Goal: Task Accomplishment & Management: Manage account settings

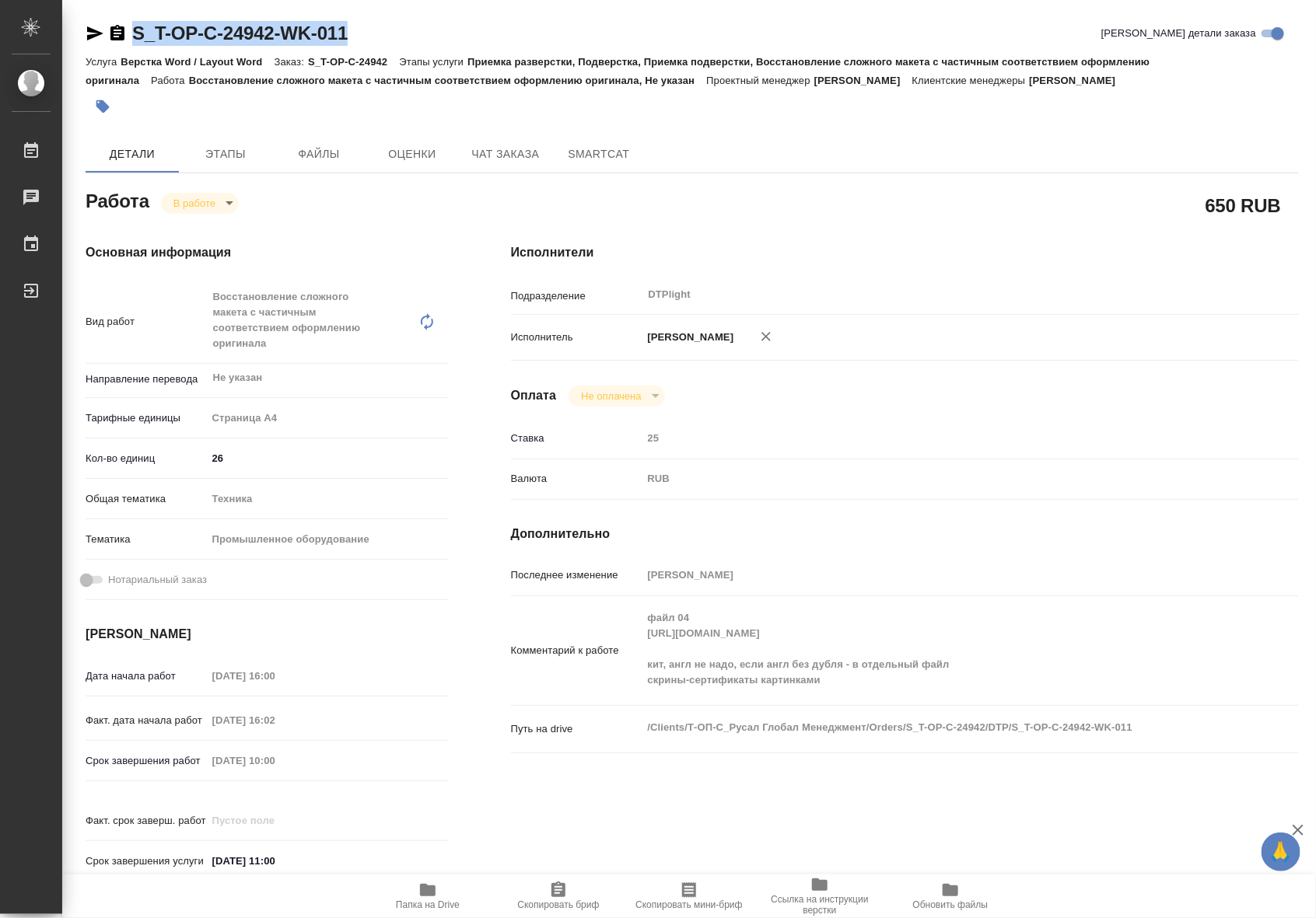
click at [97, 105] on icon "button" at bounding box center [103, 107] width 14 height 14
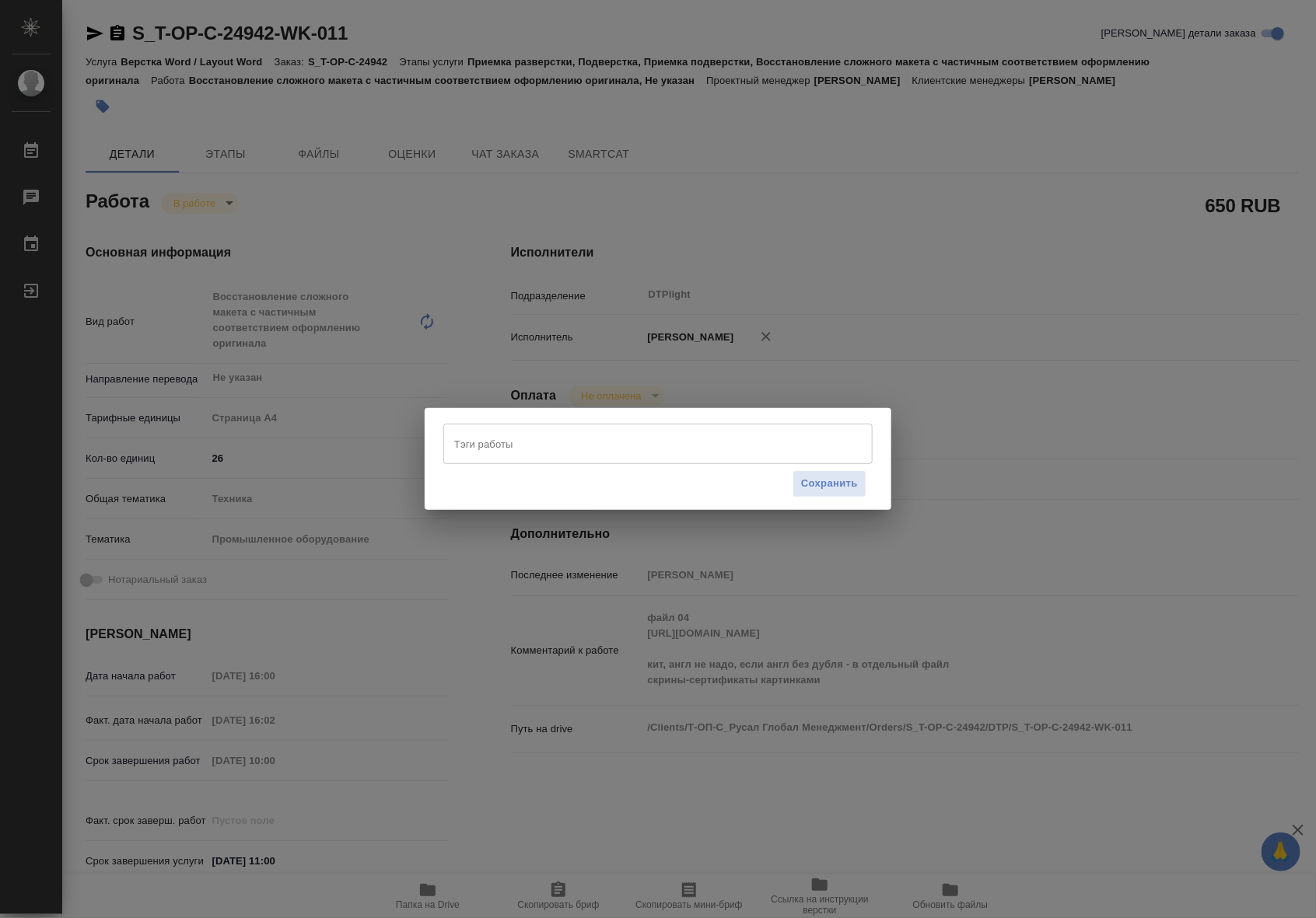
drag, startPoint x: 498, startPoint y: 444, endPoint x: 511, endPoint y: 460, distance: 20.6
click at [500, 444] on input "Тэги работы" at bounding box center [642, 444] width 385 height 26
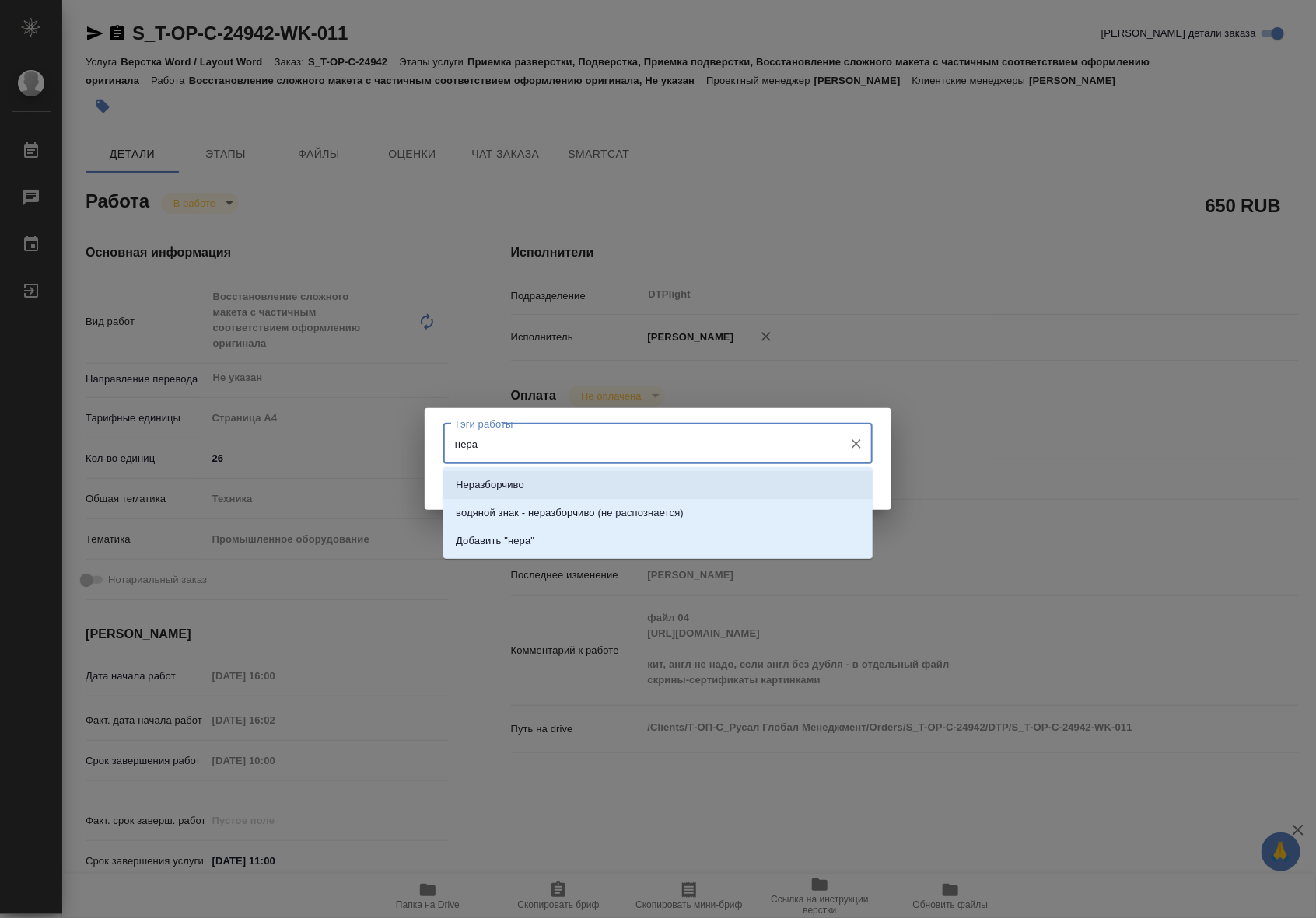
click at [459, 444] on input "нера" at bounding box center [642, 444] width 385 height 26
click at [454, 444] on input "нера" at bounding box center [642, 444] width 385 height 26
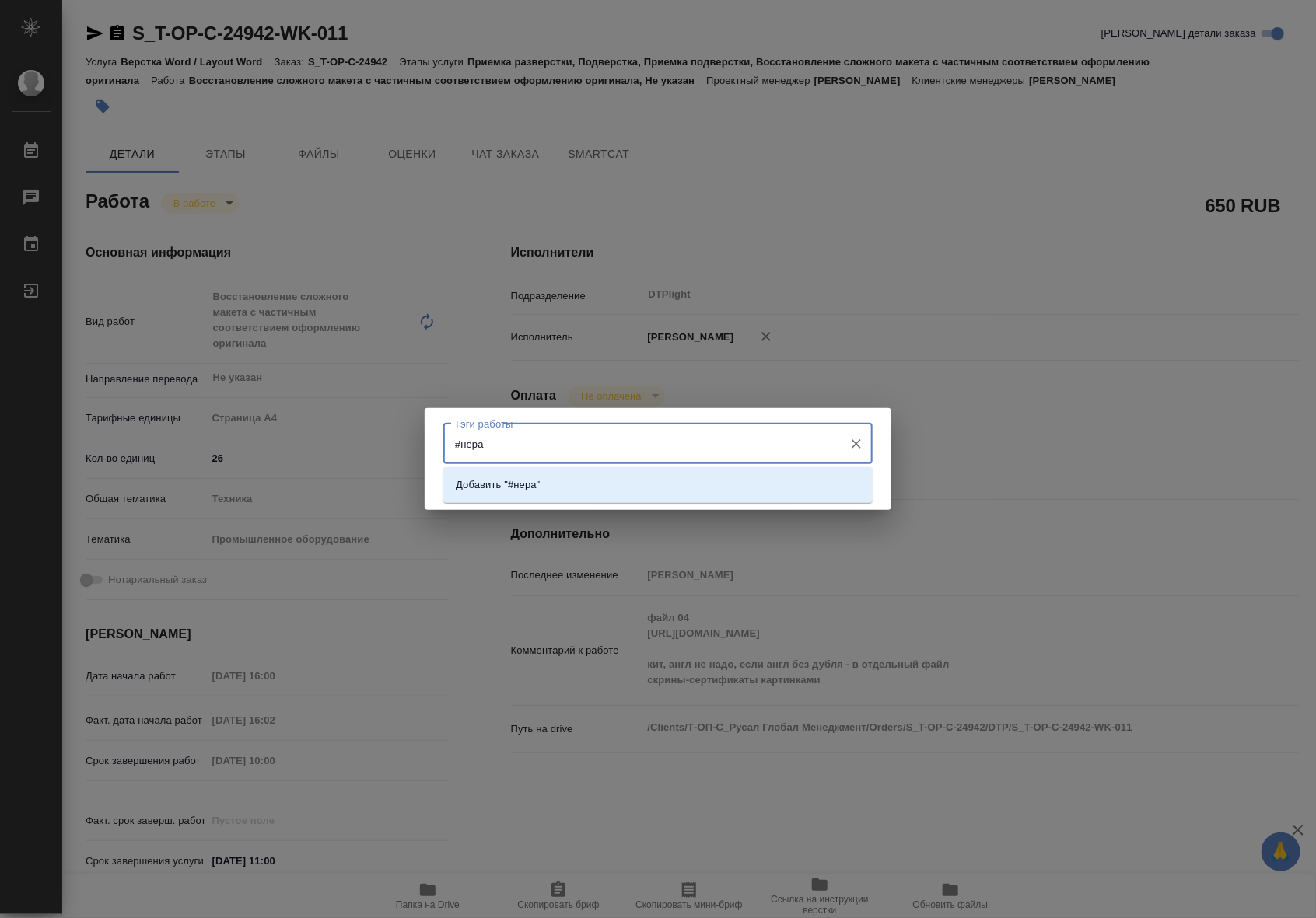
click at [486, 434] on input "#нера" at bounding box center [642, 444] width 385 height 26
click at [460, 444] on input "#нера" at bounding box center [642, 444] width 385 height 26
click at [497, 444] on input "# нера" at bounding box center [642, 444] width 385 height 26
type input "#"
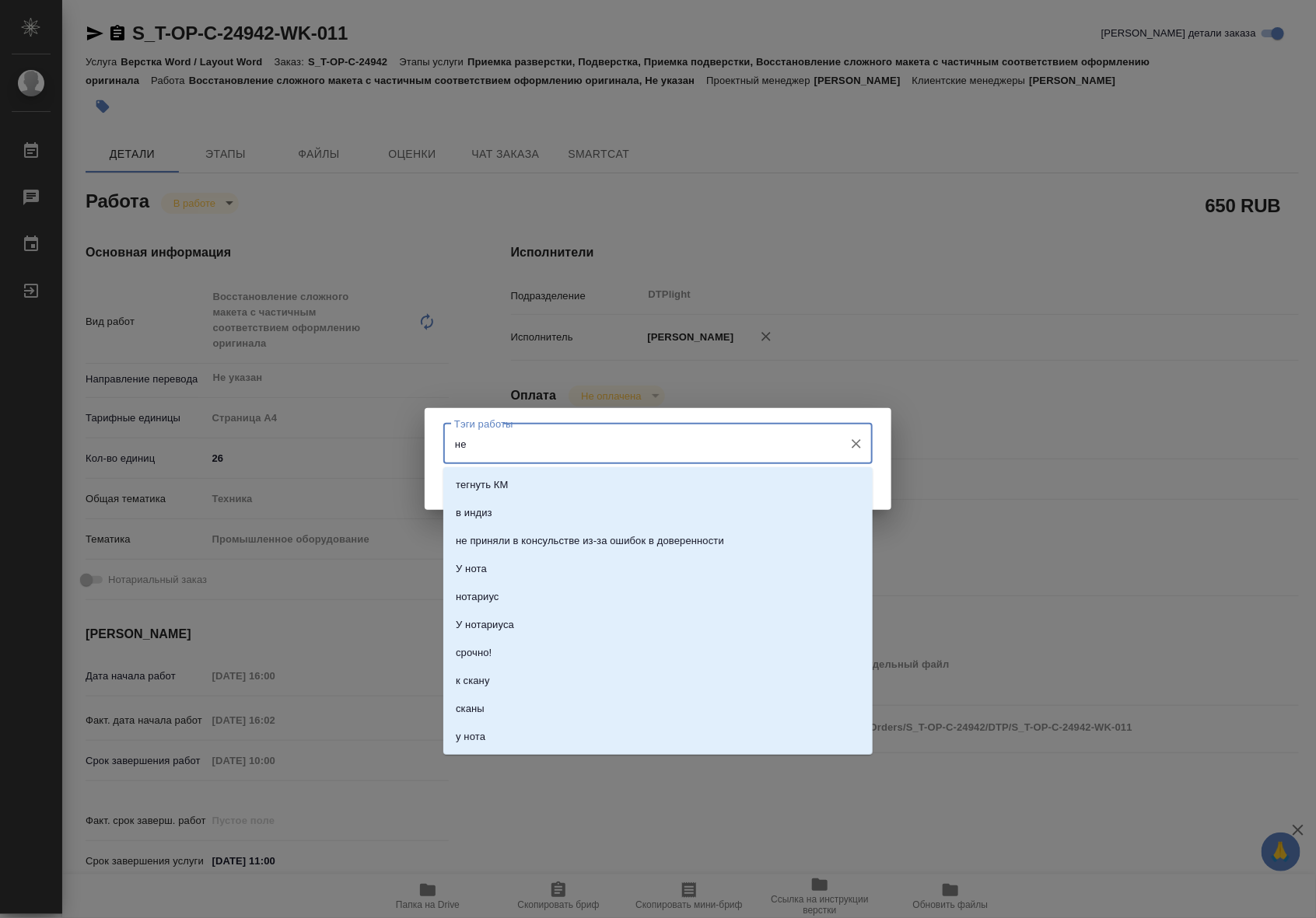
type input "нер"
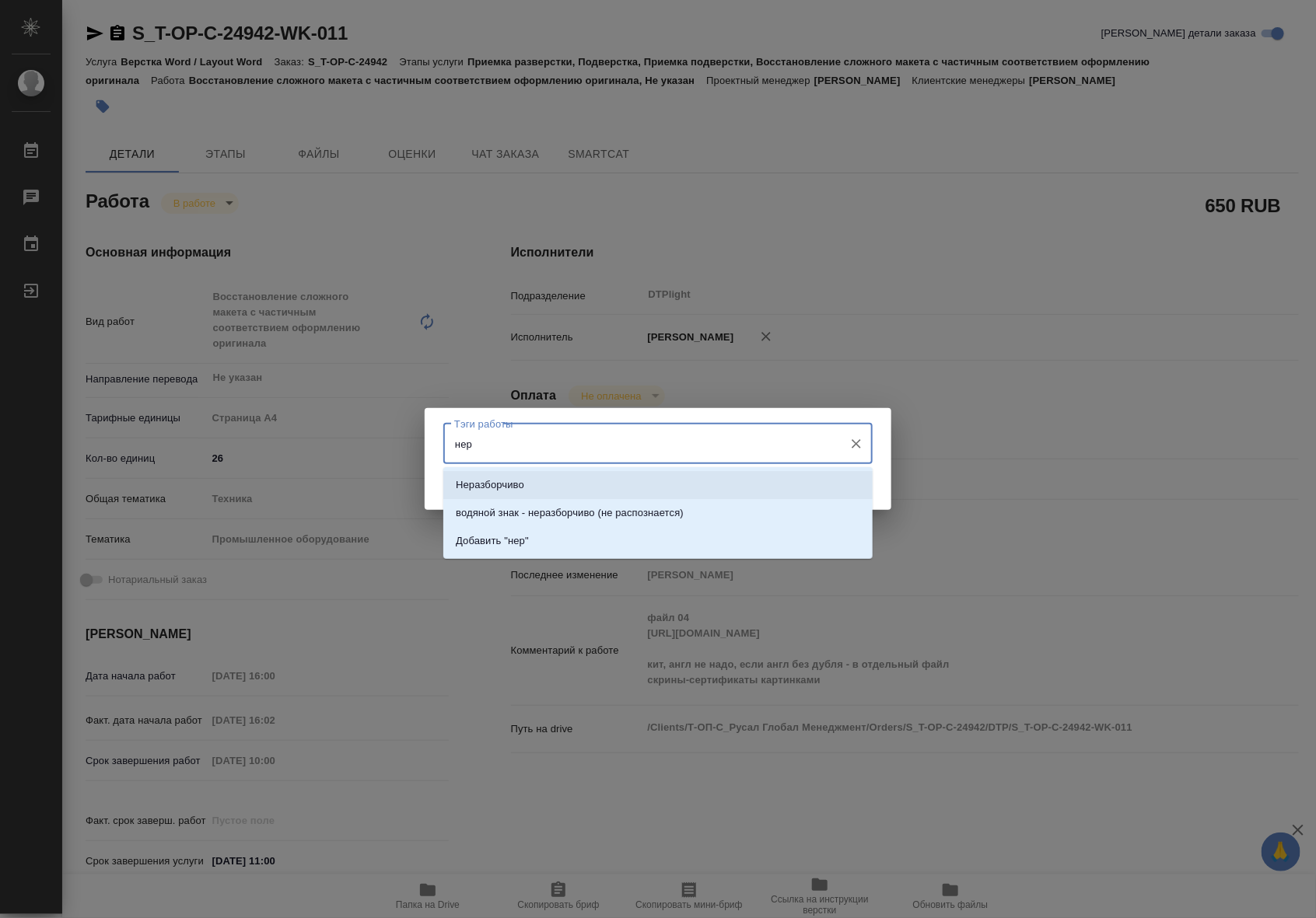
click at [558, 487] on li "Неразборчиво" at bounding box center [658, 484] width 429 height 28
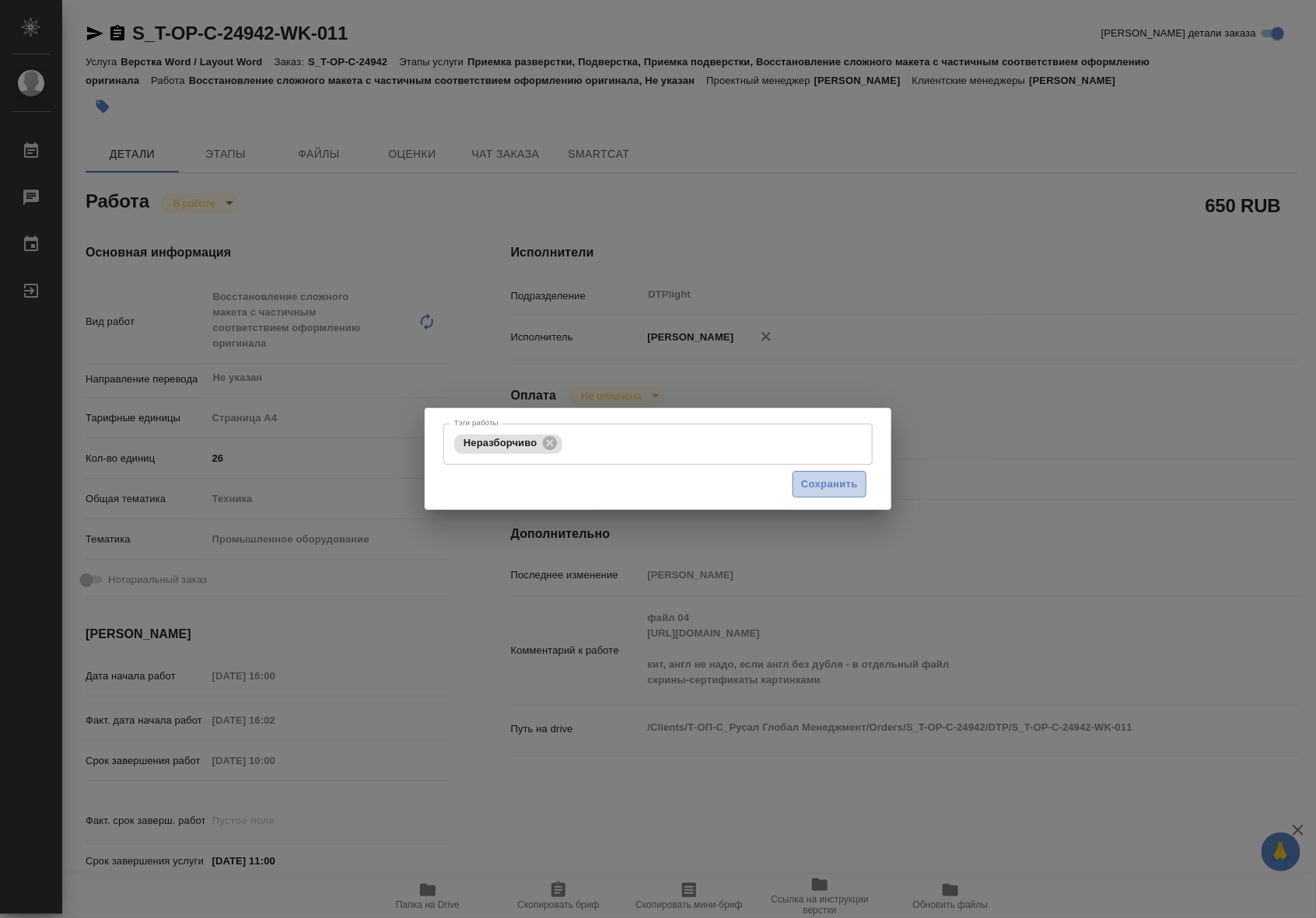
drag, startPoint x: 811, startPoint y: 488, endPoint x: 803, endPoint y: 487, distance: 8.1
click at [813, 487] on span "Сохранить" at bounding box center [829, 484] width 56 height 18
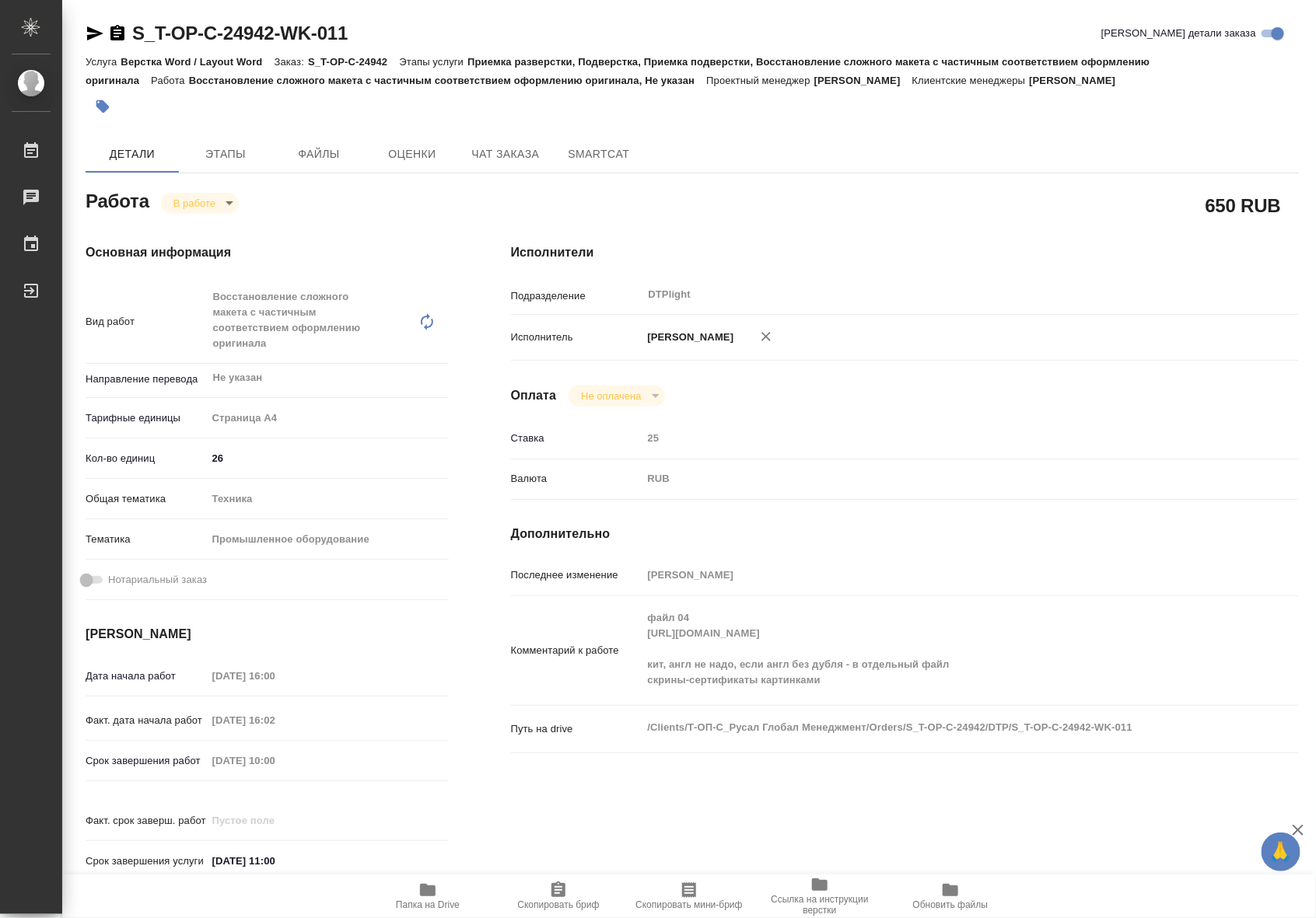
type input "inProgress"
type input "Не указан"
type input "5f036ec4e16dec2d6b59c8ff"
type input "26"
type input "tech"
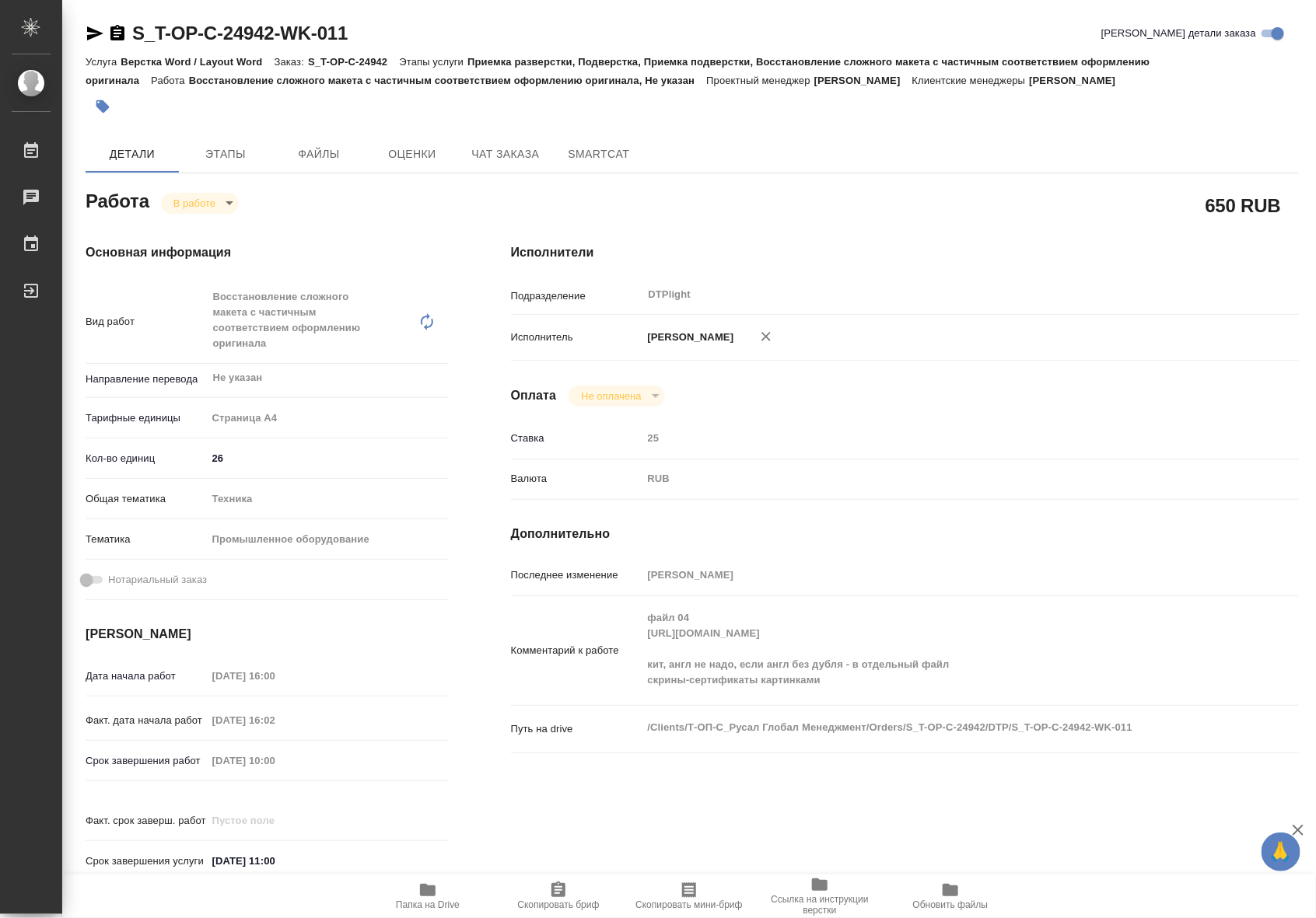
type input "5f647205b73bc97568ca66bc"
type input "[DATE] 16:00"
type input "[DATE] 16:02"
type input "[DATE] 10:00"
type input "[DATE] 11:00"
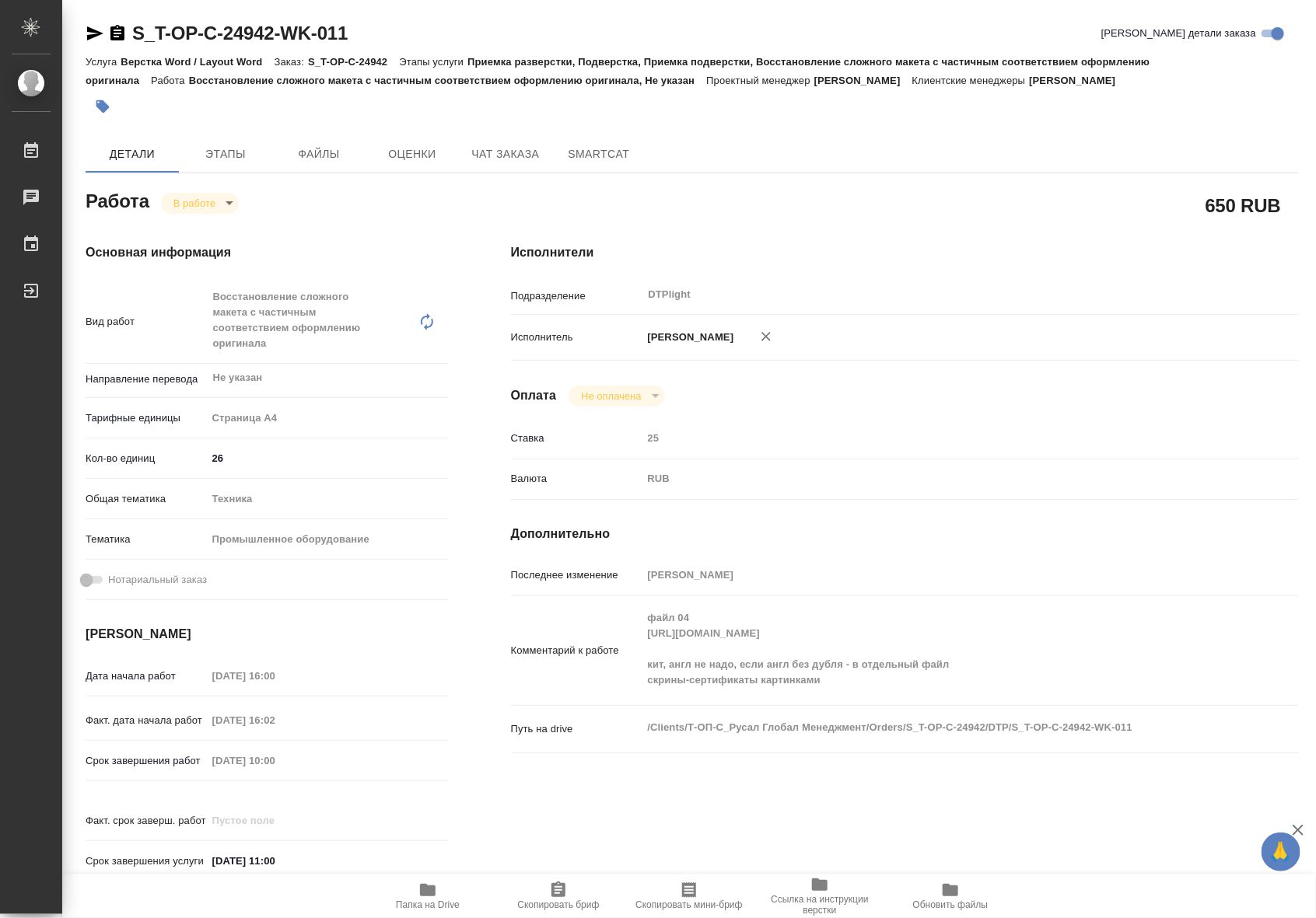
type input "DTPlight"
type input "notPayed"
type input "25"
type input "RUB"
type input "[PERSON_NAME]"
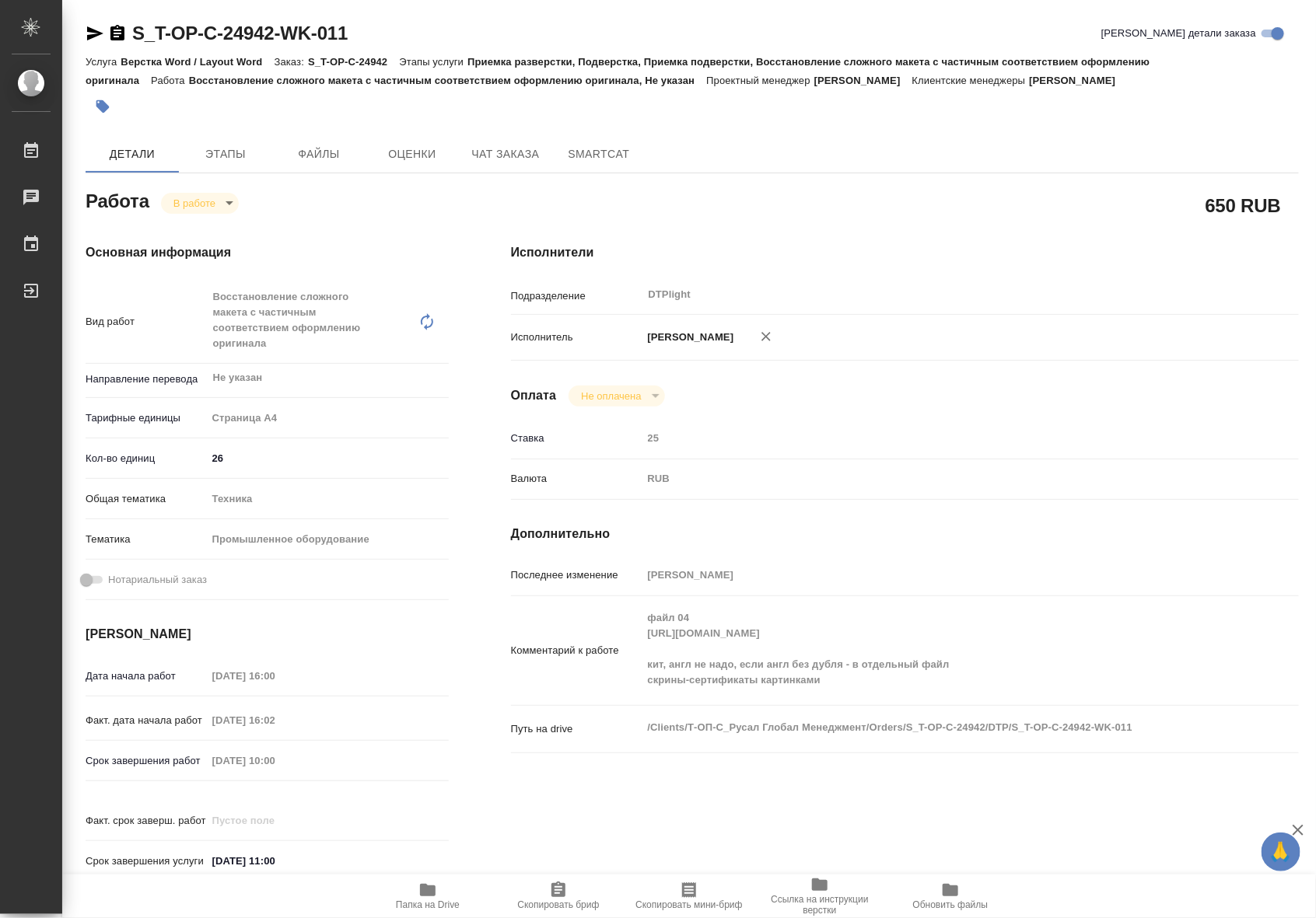
type input "S_T-OP-C-24942"
type input "Т-ОП-С-46561"
type input "Верстка Word / Layout Word"
type input "Приемка разверстки, Подверстка, Приемка подверстки, Восстановление сложного мак…"
type input "[PERSON_NAME]"
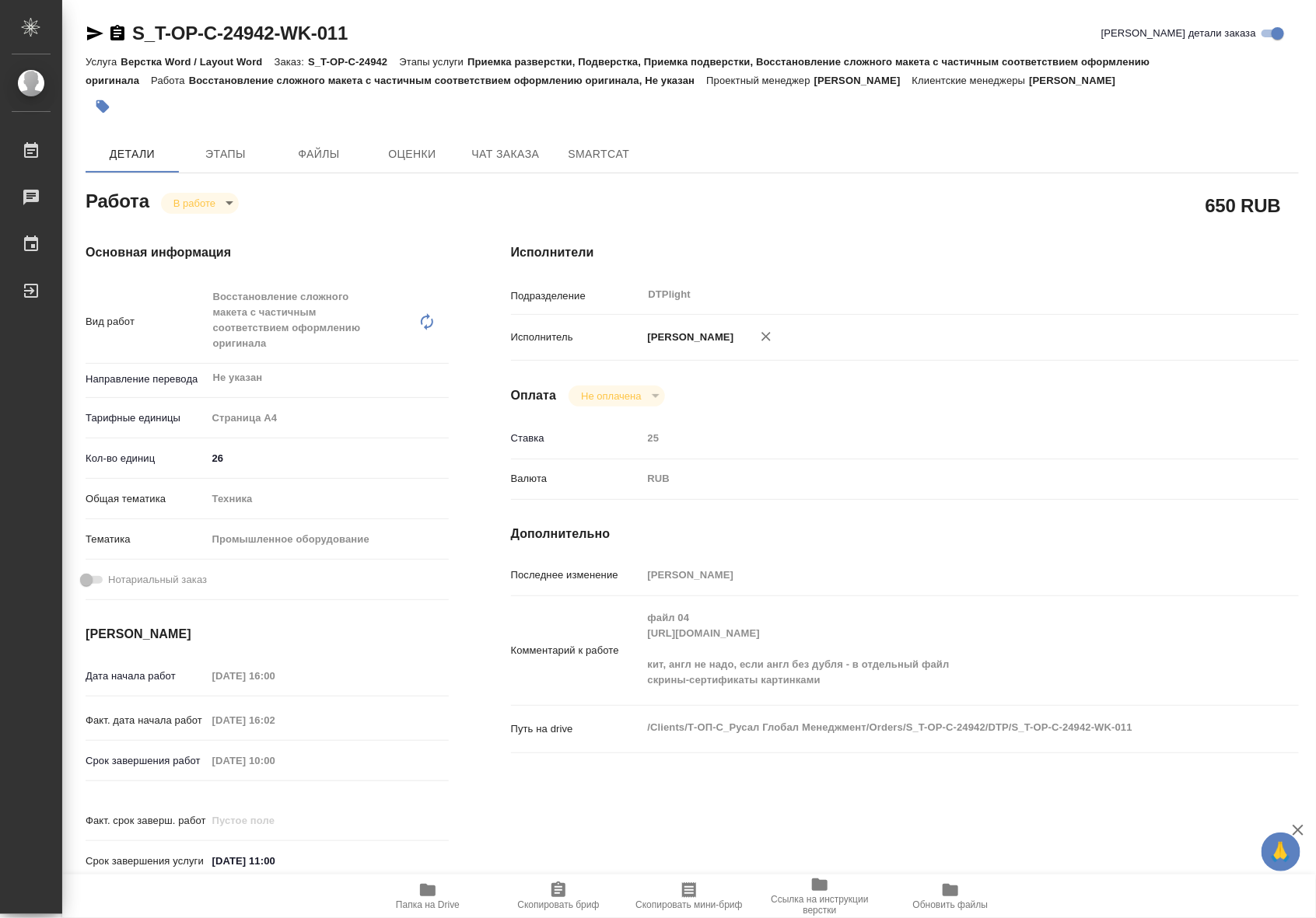
type input "[PERSON_NAME]"
type input "/Clients/Т-ОП-С_Русал Глобал Менеджмент/Orders/S_T-OP-C-24942"
click at [183, 203] on body "🙏 .cls-1 fill:#fff; AWATERA Riianova [PERSON_NAME] 0 Чаты График Выйти S_T-OP-C…" at bounding box center [658, 459] width 1316 height 918
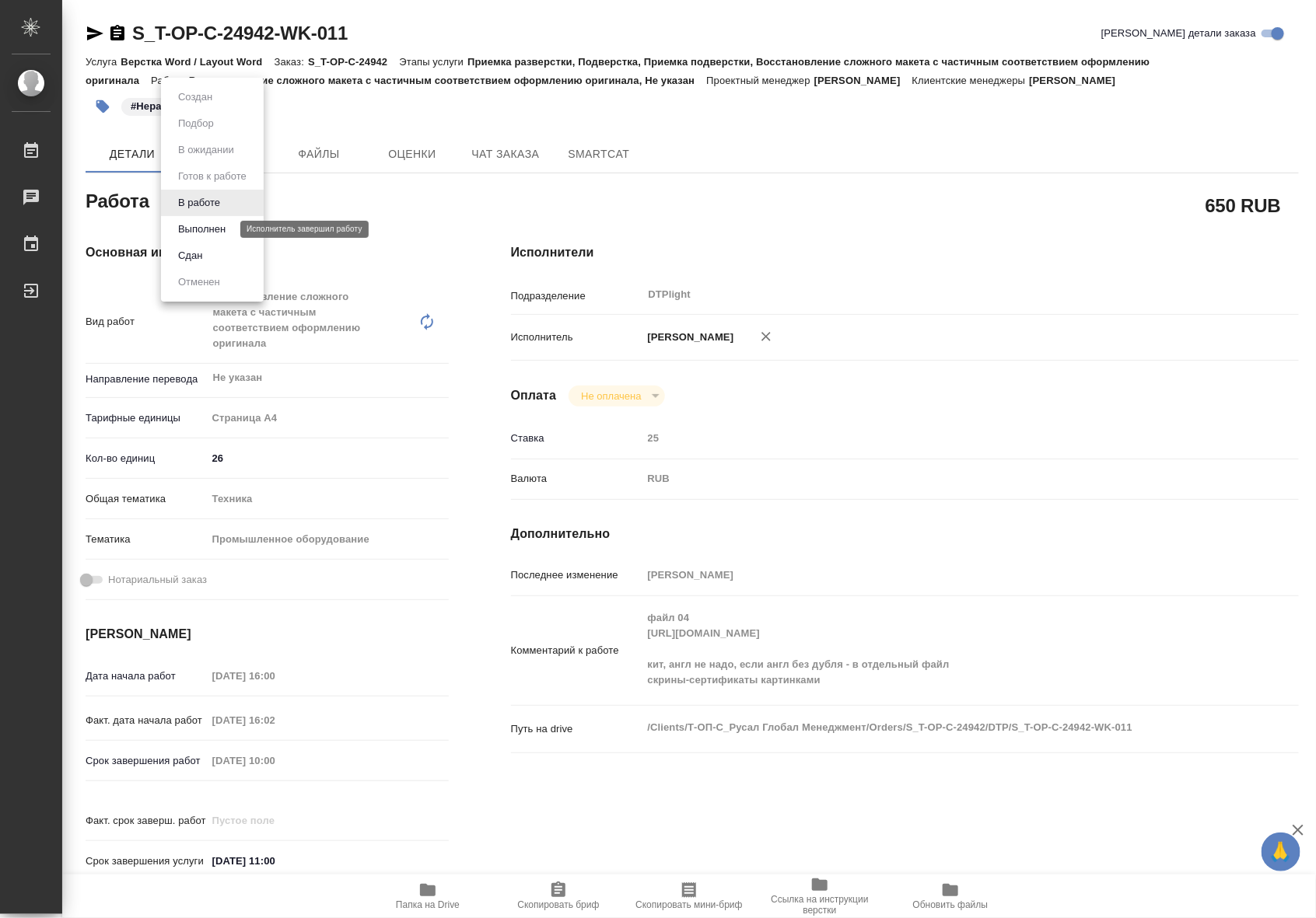
click at [183, 233] on button "Выполнен" at bounding box center [201, 229] width 56 height 17
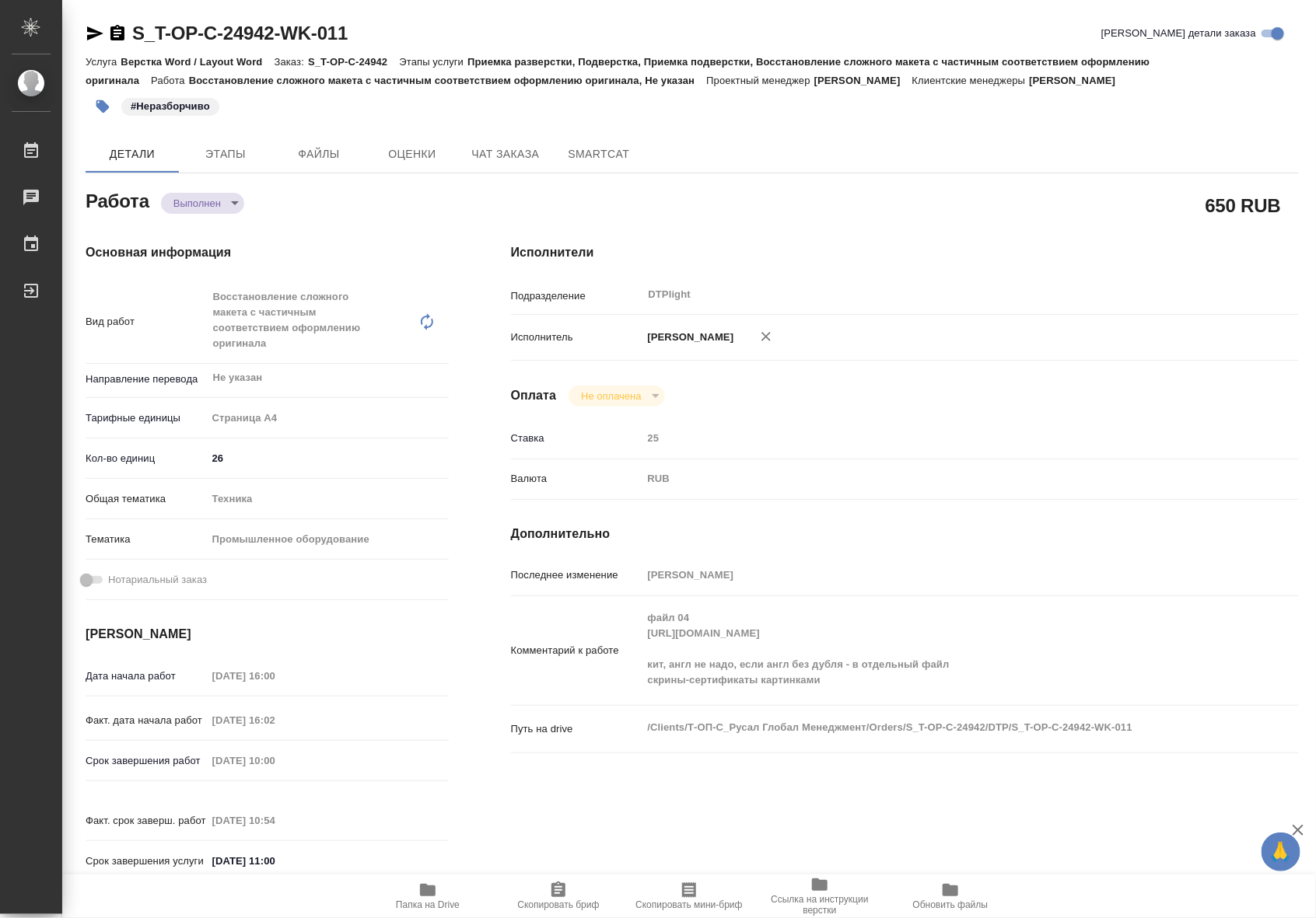
type textarea "x"
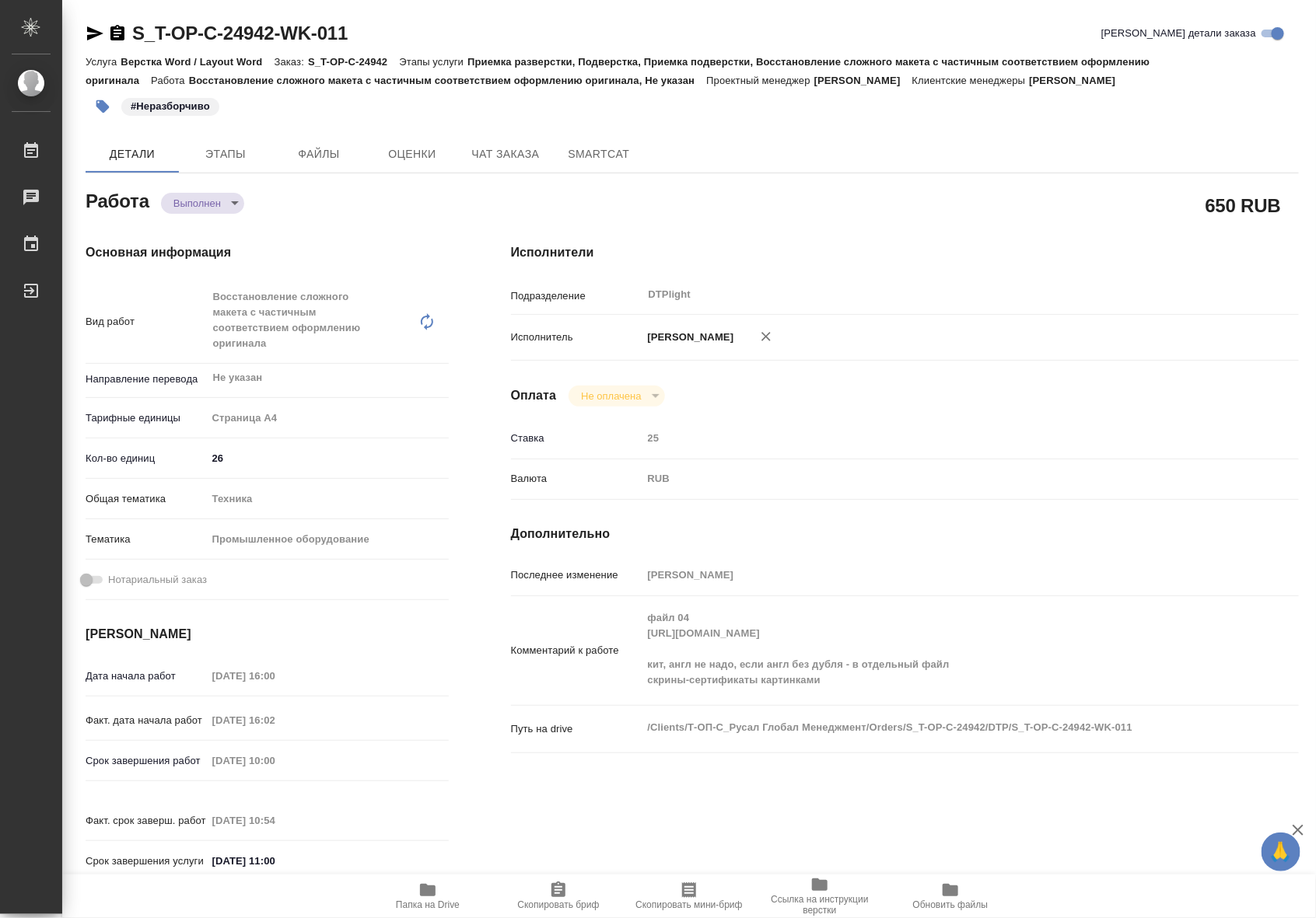
type textarea "x"
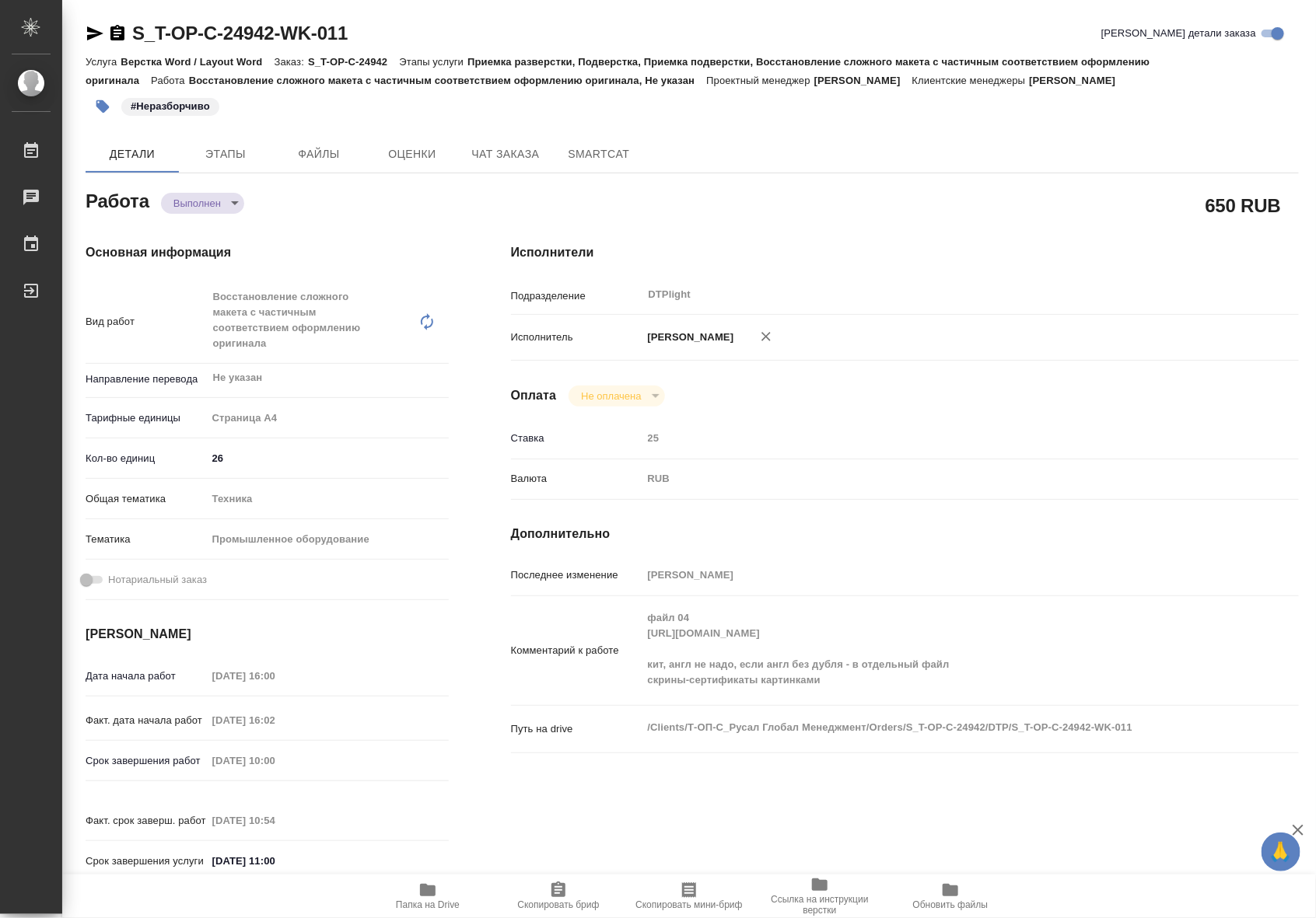
type textarea "x"
